Goal: Share content

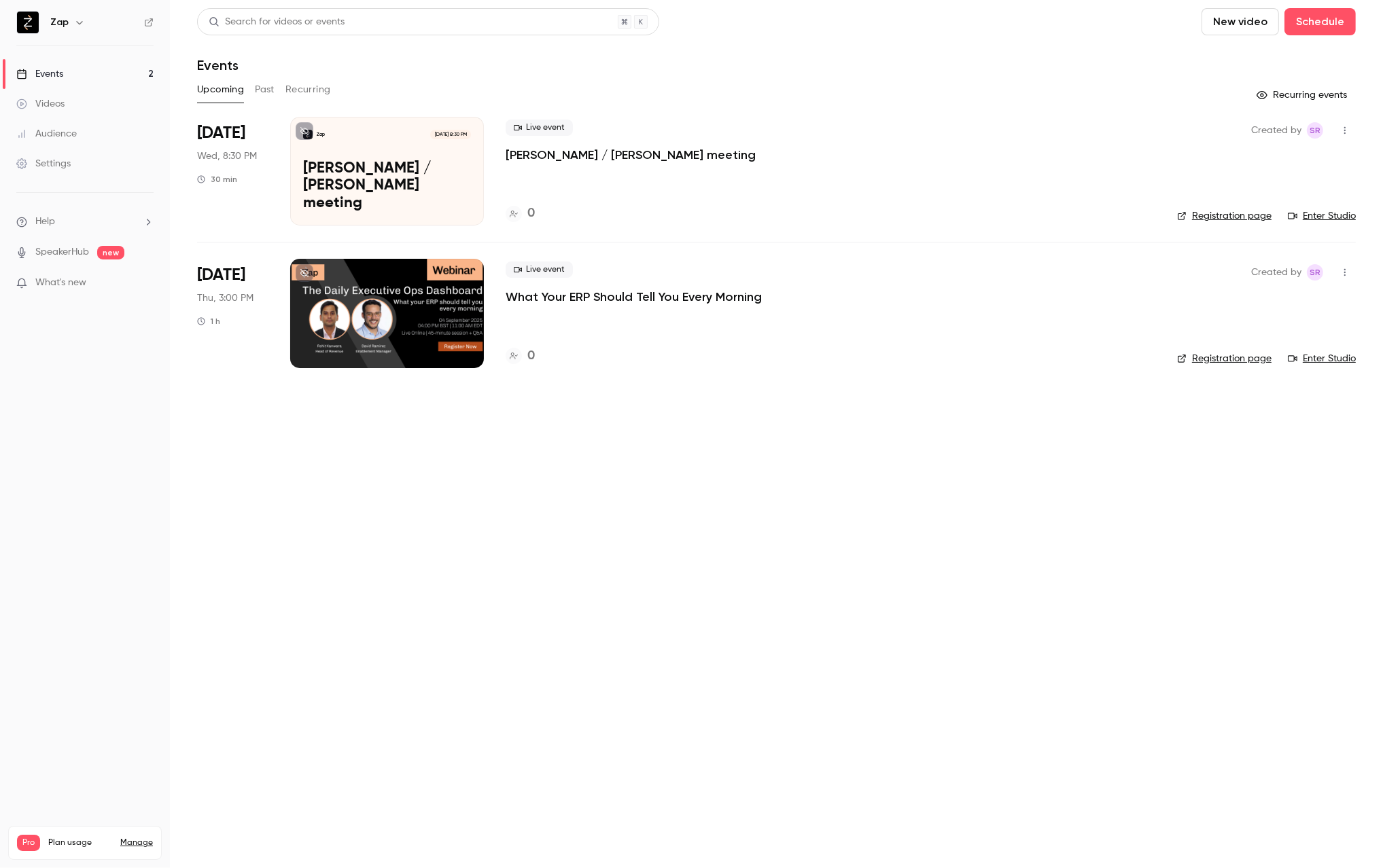
click at [587, 294] on p "What Your ERP Should Tell You Every Morning" at bounding box center [634, 297] width 256 height 16
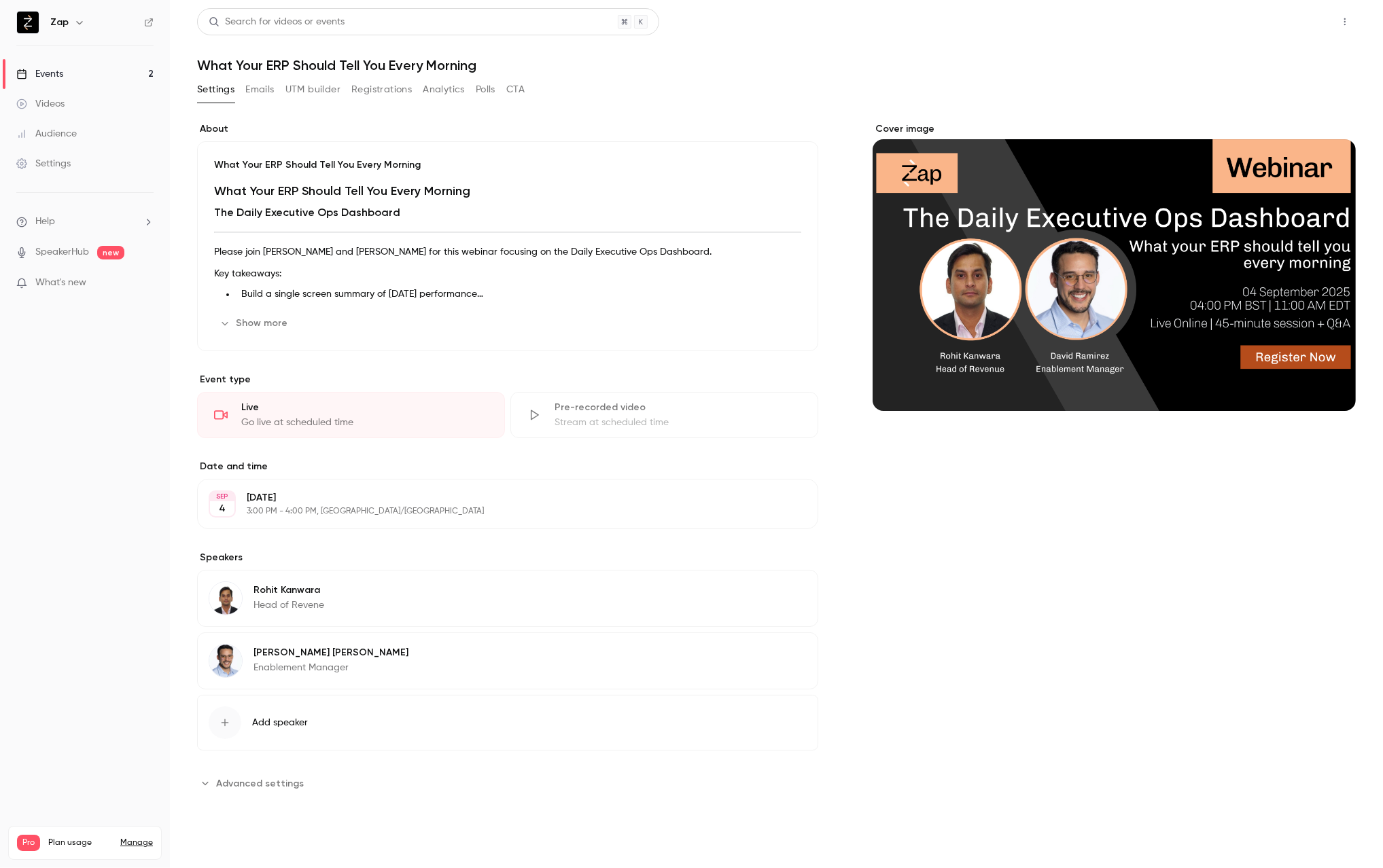
click at [1303, 19] on button "Share" at bounding box center [1296, 22] width 53 height 27
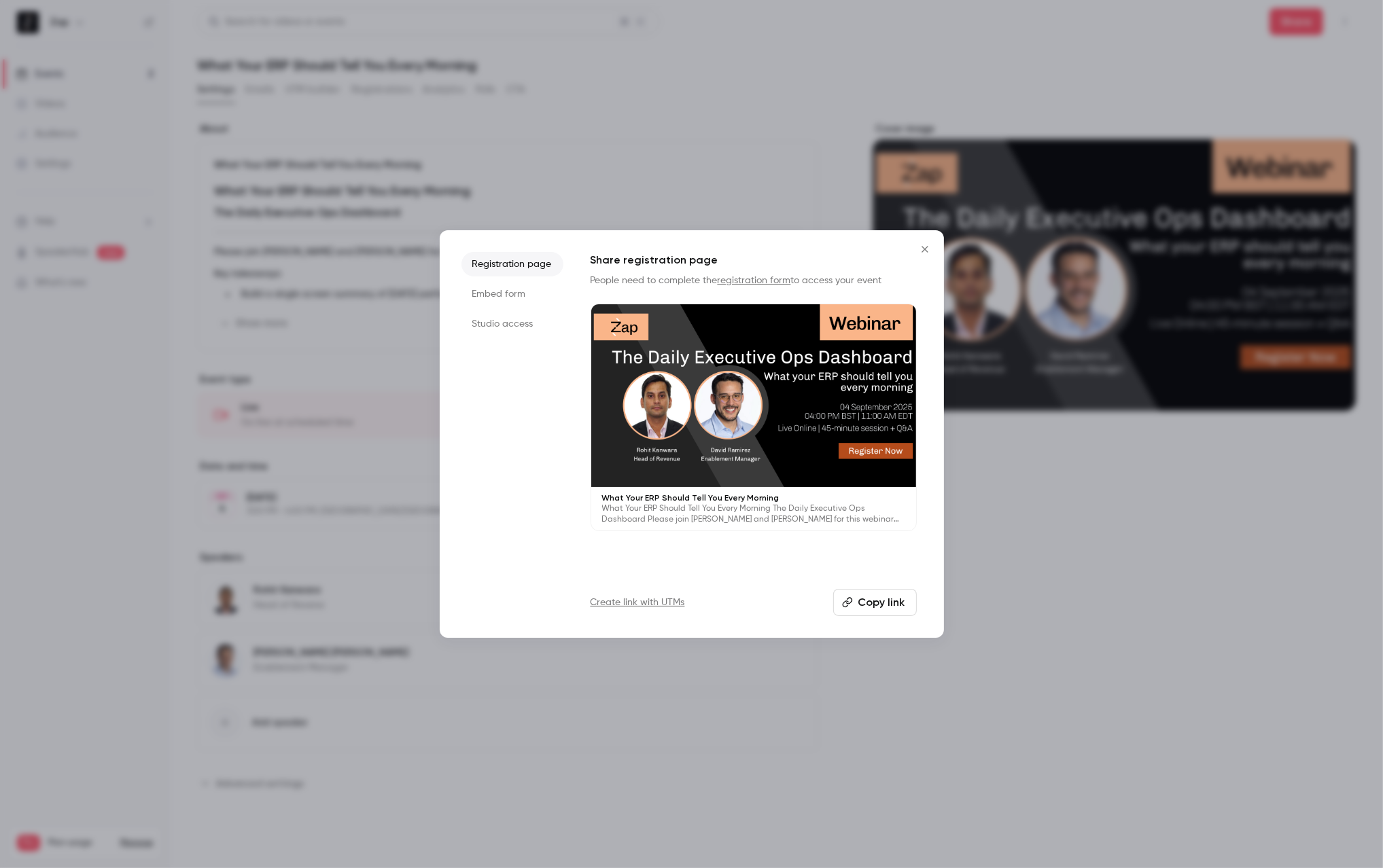
click at [862, 599] on button "Copy link" at bounding box center [875, 603] width 83 height 27
click at [921, 250] on icon "Close" at bounding box center [925, 249] width 16 height 11
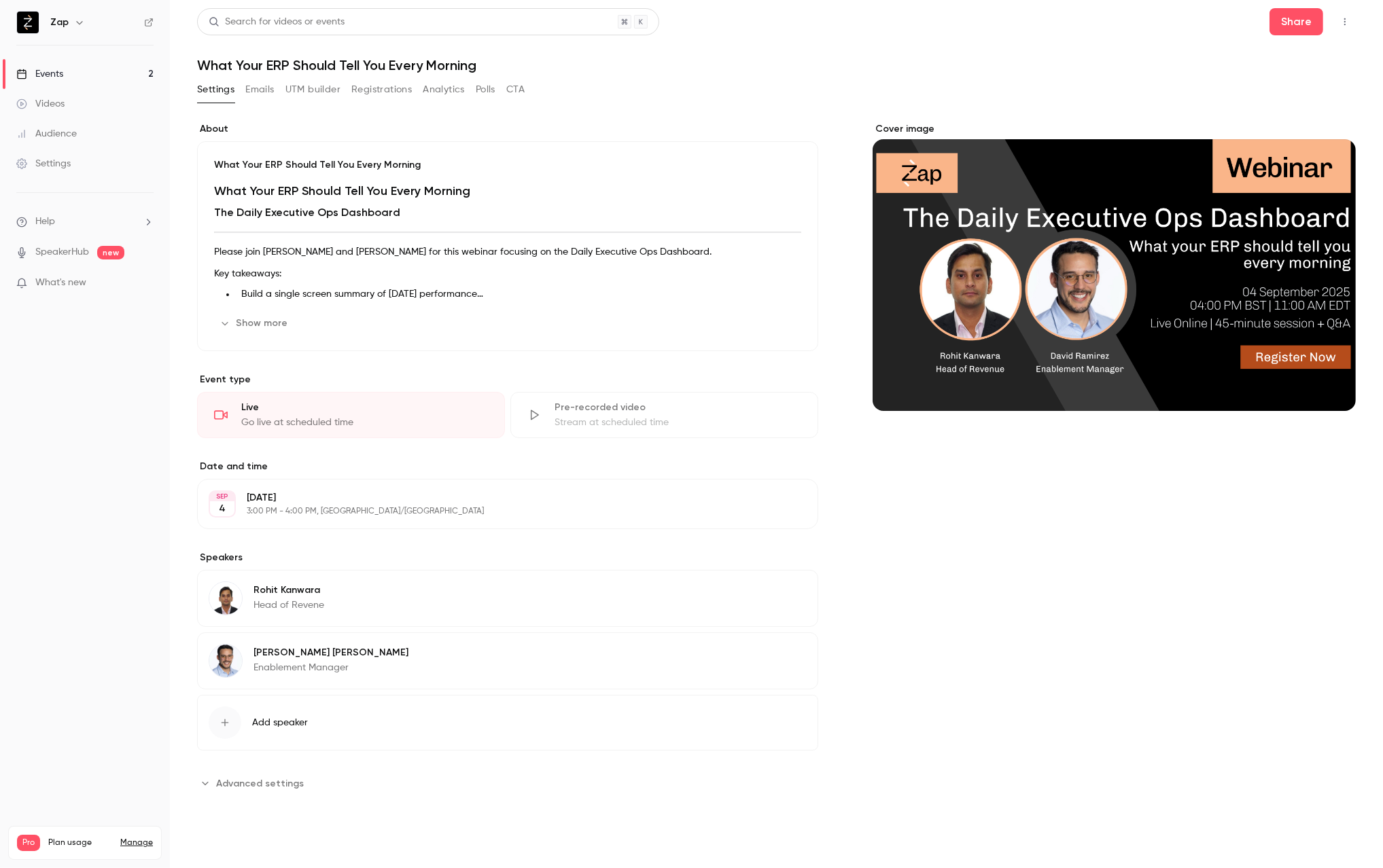
click at [401, 91] on button "Registrations" at bounding box center [382, 90] width 61 height 22
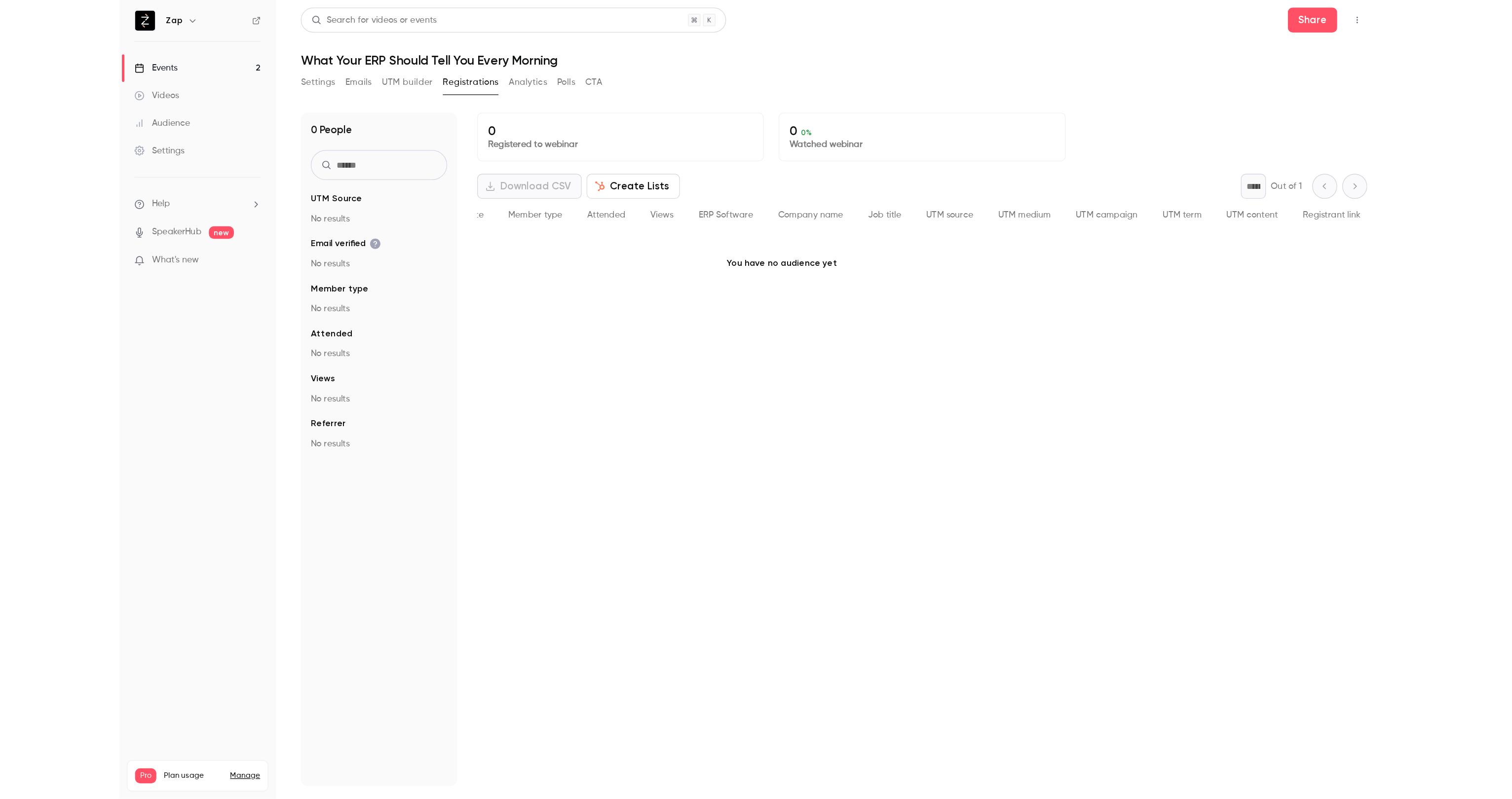
scroll to position [0, 14]
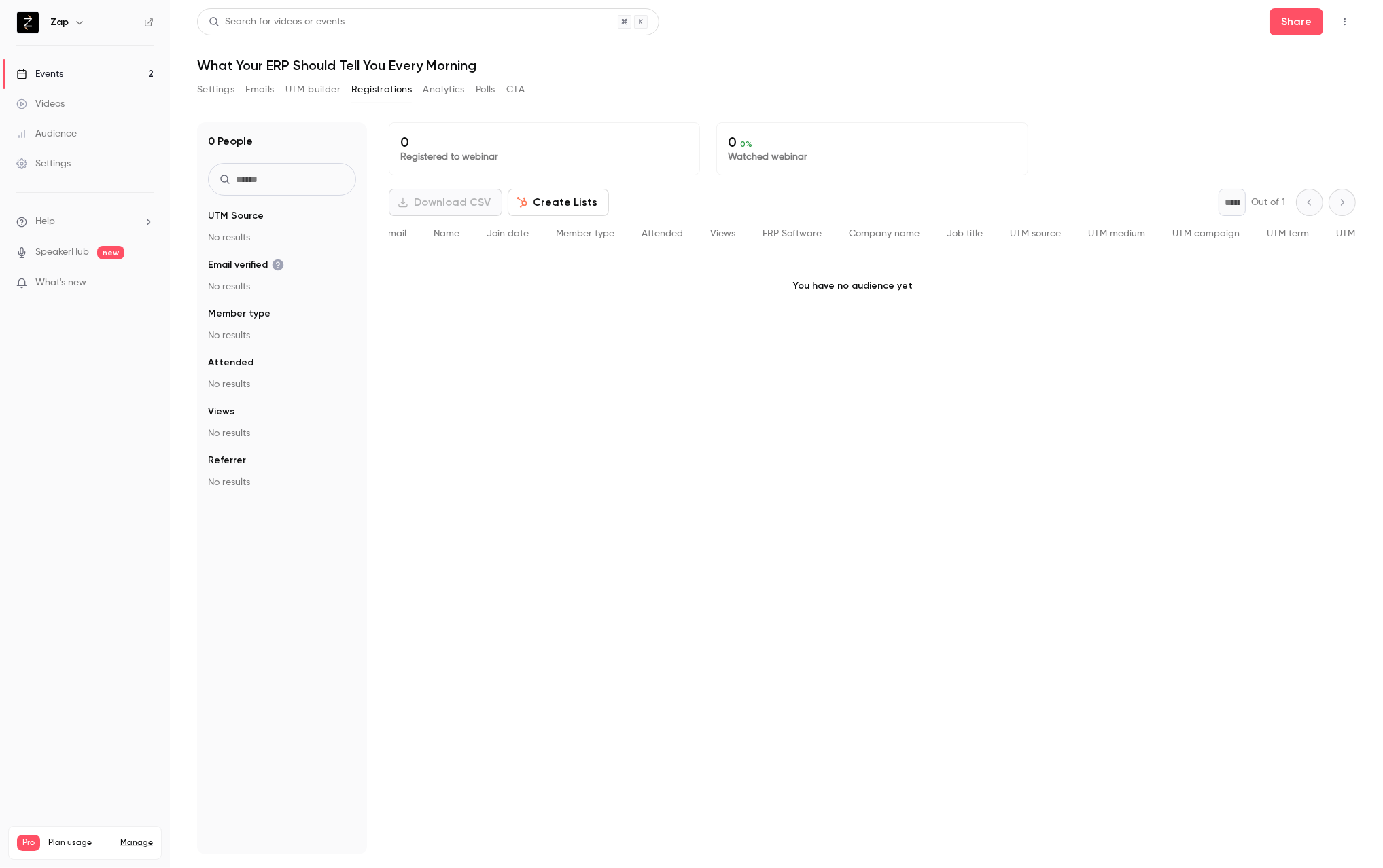
click at [559, 204] on button "Create Lists" at bounding box center [558, 203] width 101 height 27
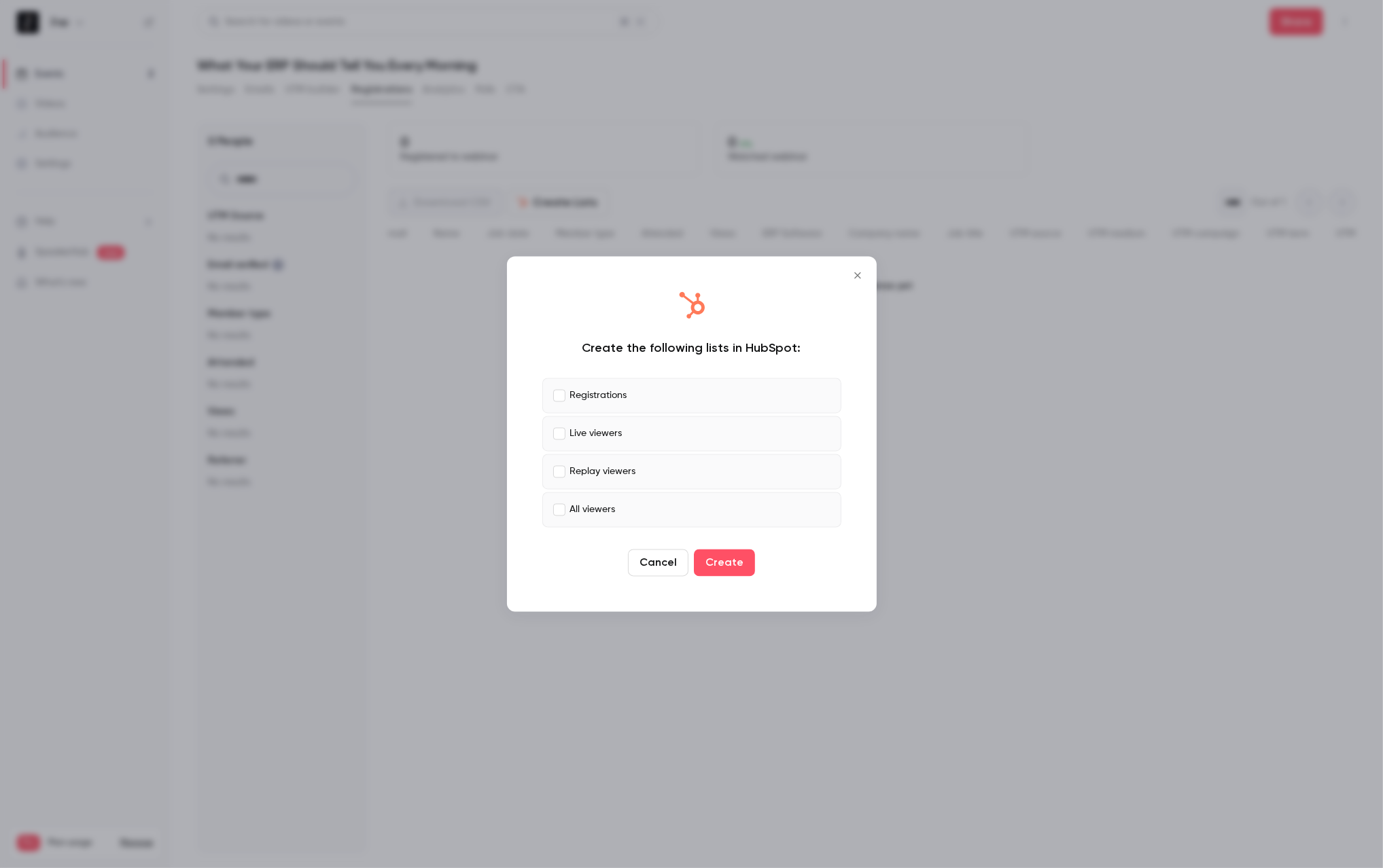
click at [655, 563] on button "Cancel" at bounding box center [658, 563] width 61 height 27
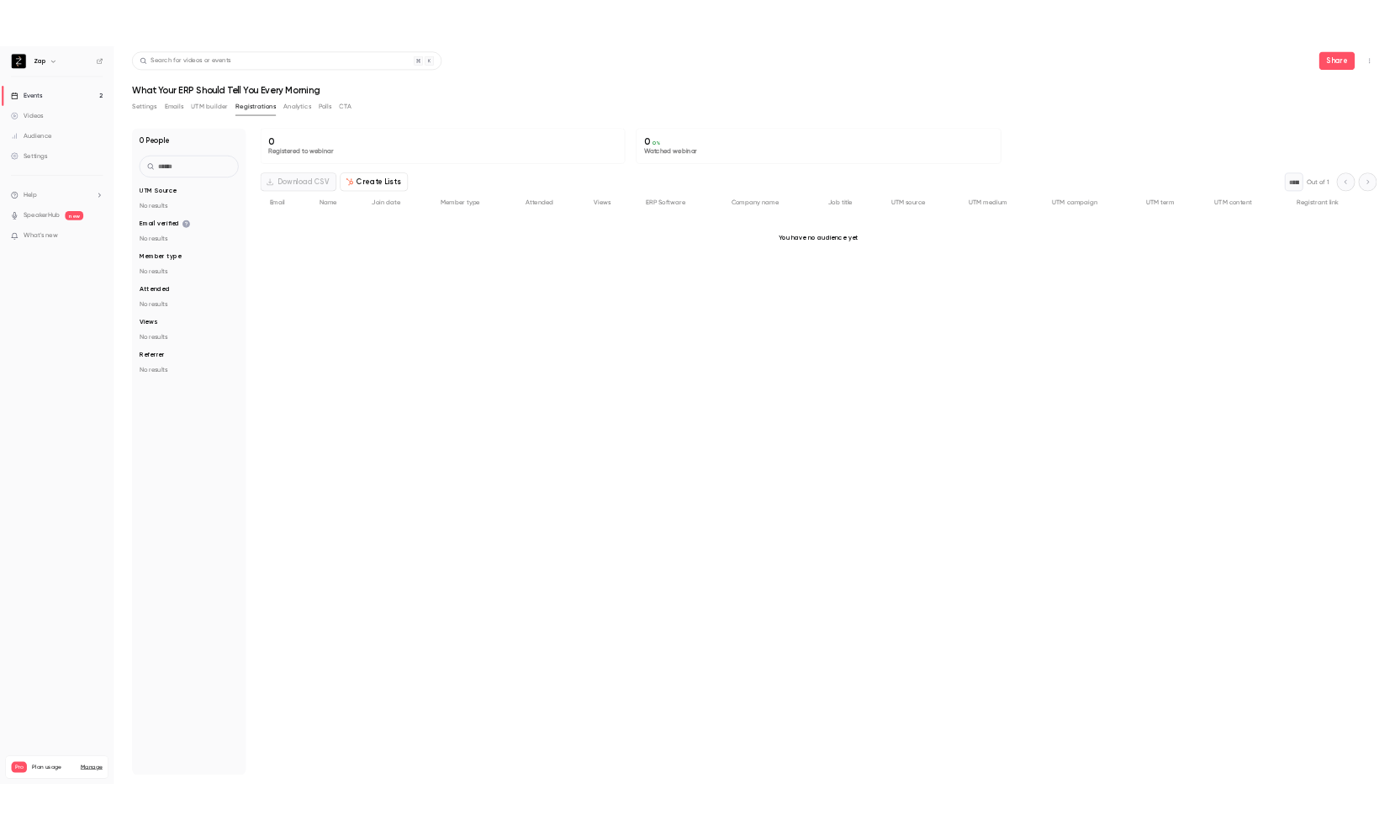
scroll to position [0, 0]
